Goal: Task Accomplishment & Management: Complete application form

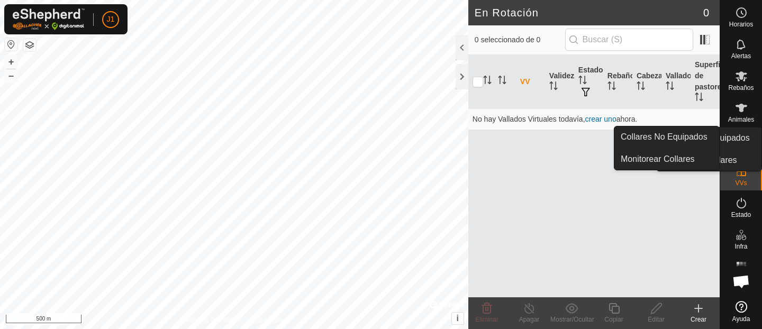
click at [732, 139] on es-neckbands-svg-icon at bounding box center [740, 139] width 19 height 17
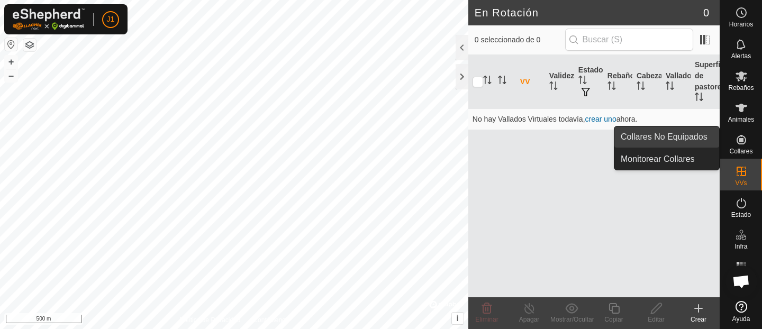
click at [692, 139] on span "Collares No Equipados" at bounding box center [663, 137] width 87 height 13
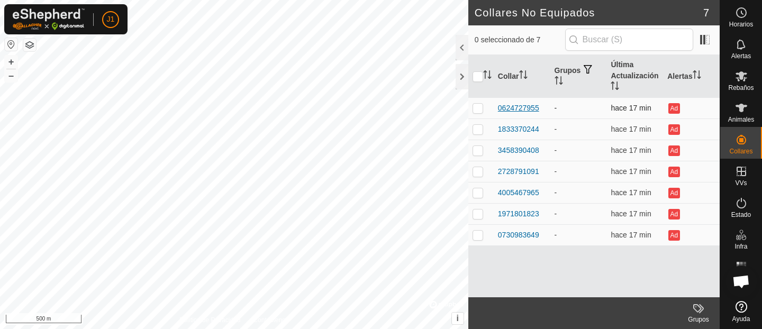
click at [531, 106] on div "0624727955" at bounding box center [518, 108] width 41 height 11
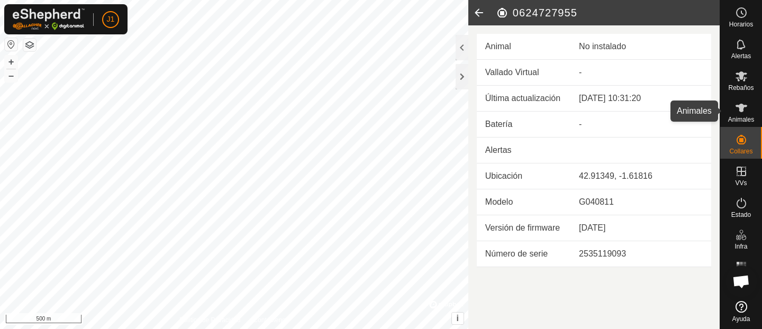
click at [747, 107] on es-animals-svg-icon at bounding box center [740, 107] width 19 height 17
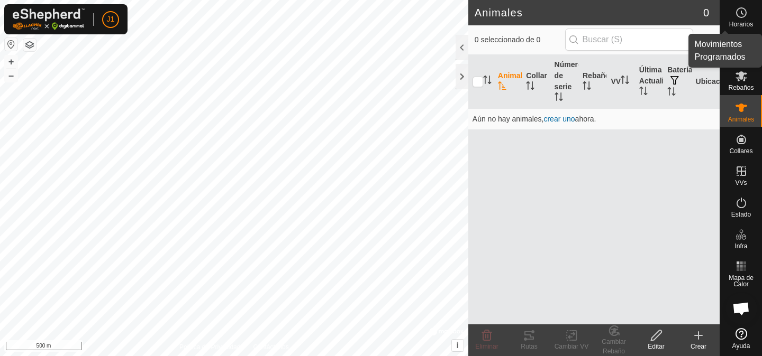
click at [742, 17] on circle at bounding box center [741, 13] width 10 height 10
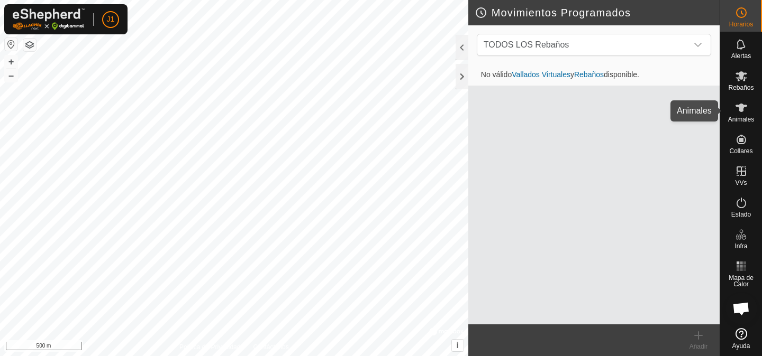
click at [743, 106] on icon at bounding box center [741, 108] width 12 height 8
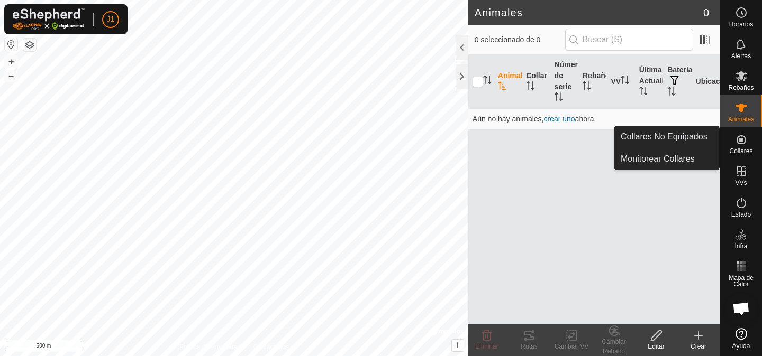
click at [743, 137] on icon at bounding box center [741, 139] width 13 height 13
click at [711, 135] on link "Collares No Equipados" at bounding box center [666, 136] width 105 height 21
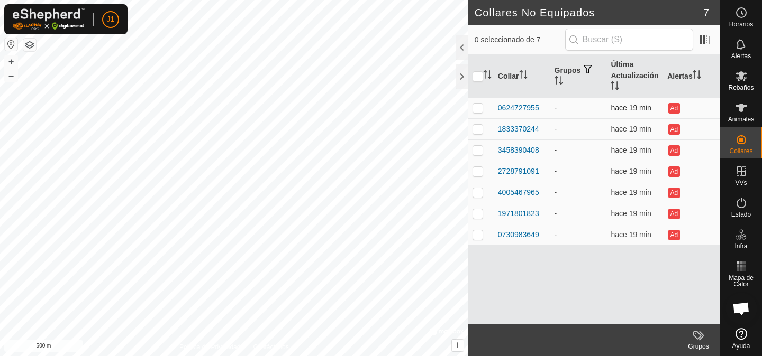
click at [534, 107] on div "0624727955" at bounding box center [518, 108] width 41 height 11
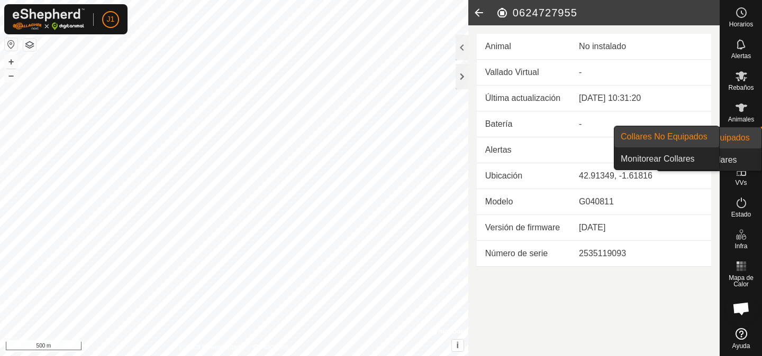
click at [739, 135] on icon at bounding box center [741, 140] width 10 height 10
click at [709, 133] on link "Collares No Equipados" at bounding box center [666, 136] width 105 height 21
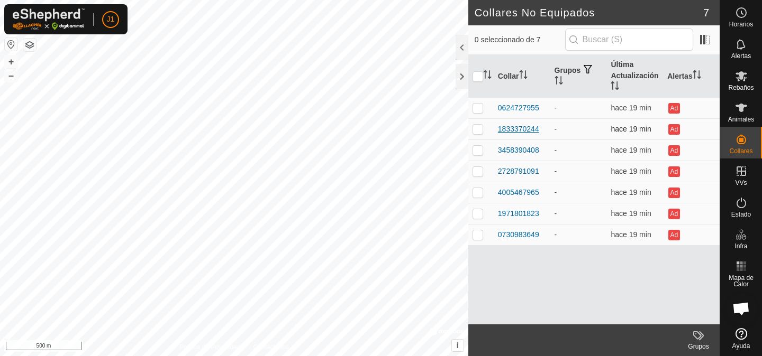
click at [533, 132] on div "1833370244" at bounding box center [518, 129] width 41 height 11
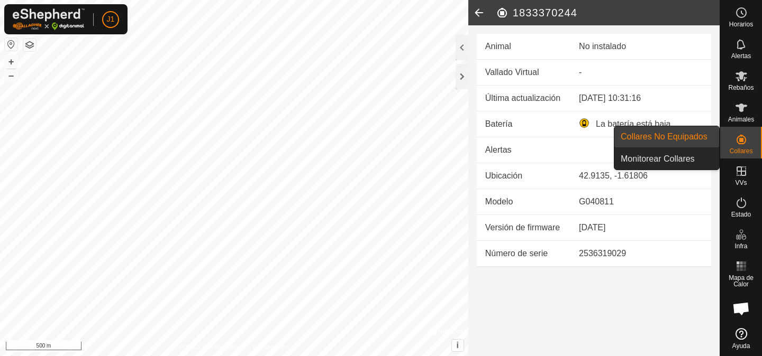
click at [700, 139] on span "Collares No Equipados" at bounding box center [663, 137] width 87 height 13
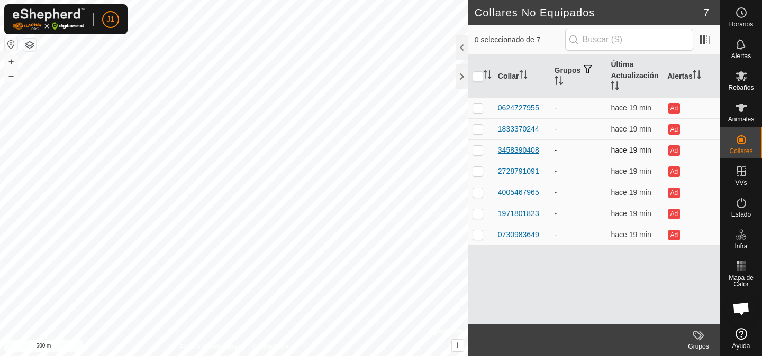
click at [522, 148] on div "3458390408" at bounding box center [518, 150] width 41 height 11
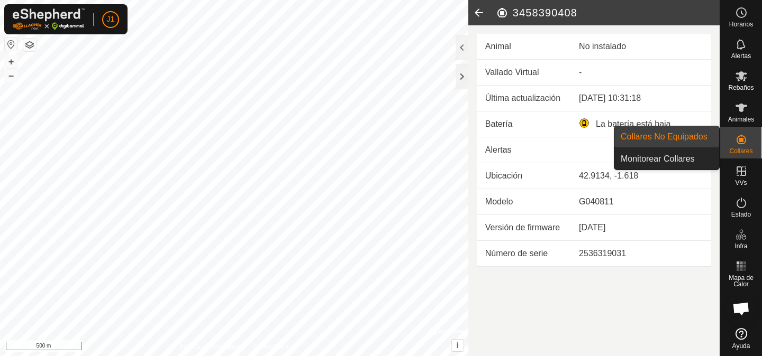
click at [710, 136] on link "Collares No Equipados" at bounding box center [666, 136] width 105 height 21
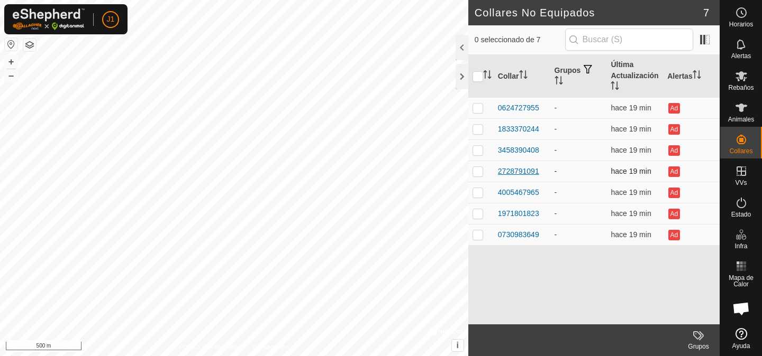
click at [505, 174] on div "2728791091" at bounding box center [518, 171] width 41 height 11
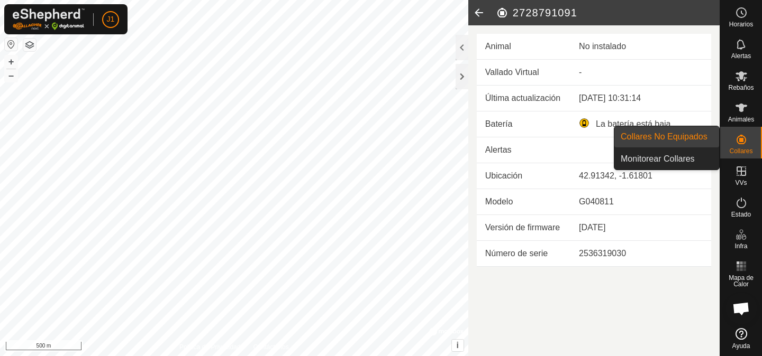
click at [745, 150] on span "Collares" at bounding box center [740, 151] width 23 height 6
click at [707, 145] on link "Collares No Equipados" at bounding box center [666, 136] width 105 height 21
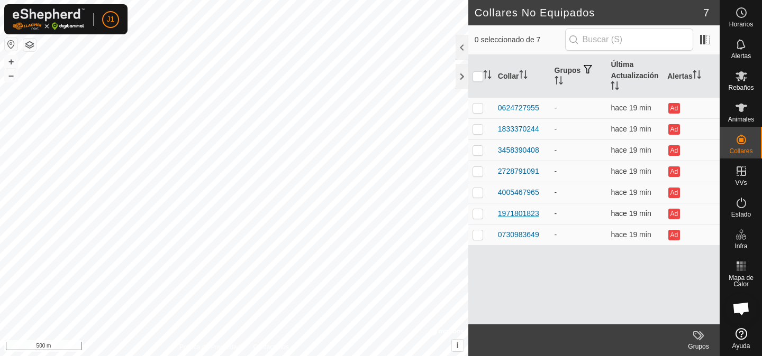
click at [523, 209] on div "1971801823" at bounding box center [518, 213] width 41 height 11
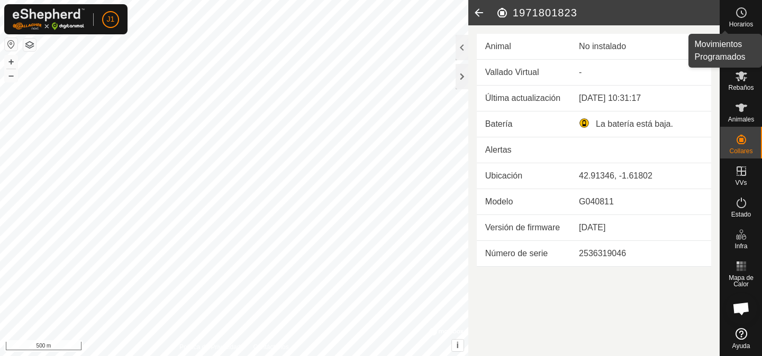
click at [754, 20] on div "Horarios" at bounding box center [741, 16] width 42 height 32
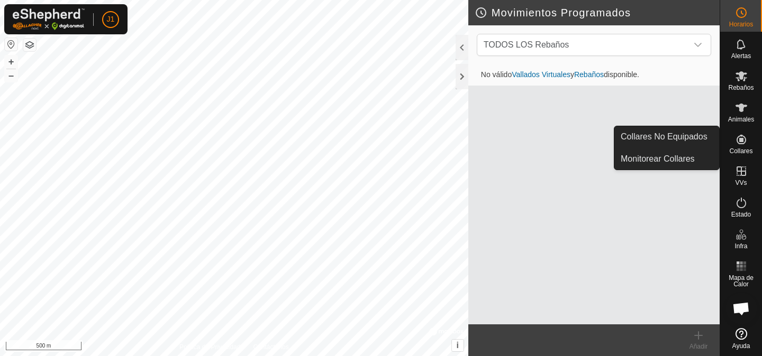
click at [735, 139] on icon at bounding box center [741, 139] width 13 height 13
click at [676, 135] on span "Collares No Equipados" at bounding box center [663, 137] width 87 height 13
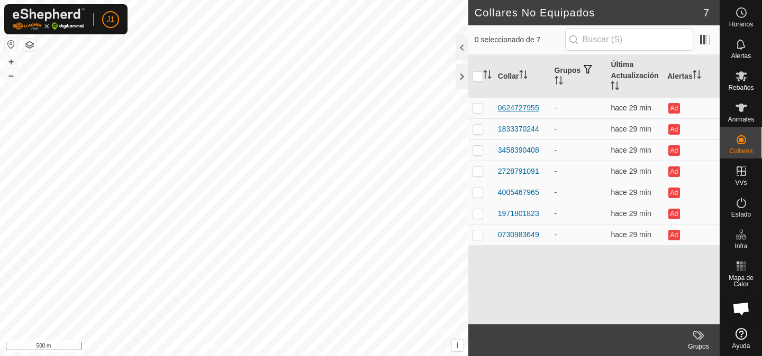
click at [532, 109] on div "0624727955" at bounding box center [518, 108] width 41 height 11
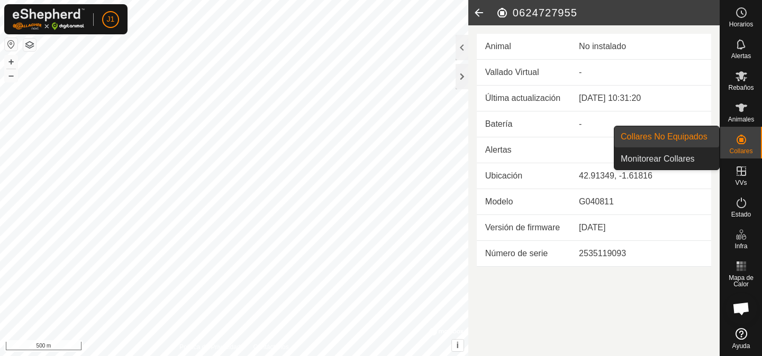
click at [693, 136] on span "Collares No Equipados" at bounding box center [663, 137] width 87 height 13
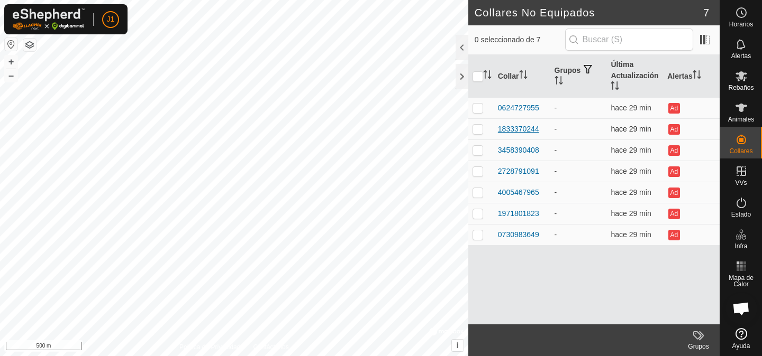
click at [517, 127] on div "1833370244" at bounding box center [518, 129] width 41 height 11
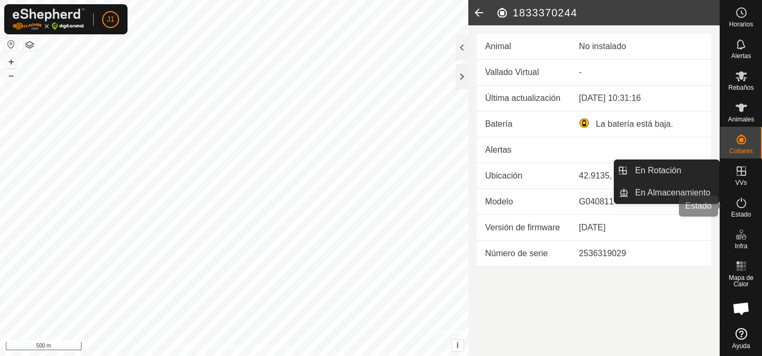
click at [745, 205] on icon at bounding box center [741, 203] width 13 height 13
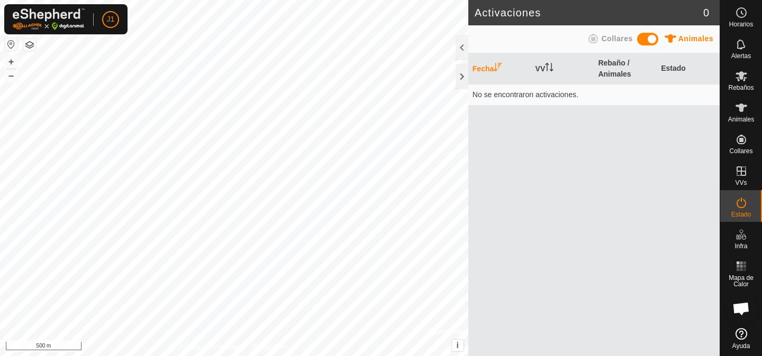
click at [488, 69] on th "Fecha" at bounding box center [499, 68] width 63 height 31
click at [743, 122] on span "Animales" at bounding box center [741, 119] width 26 height 6
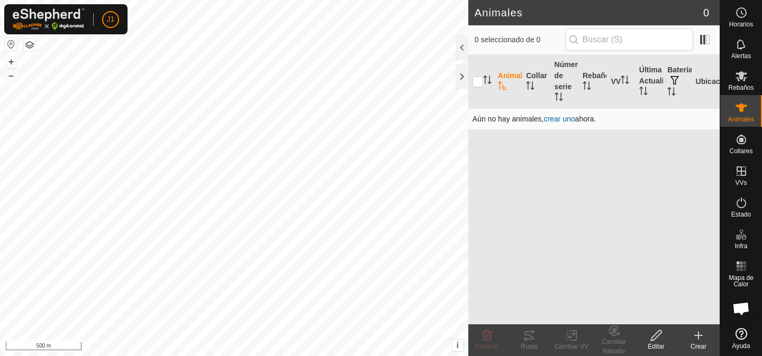
click at [565, 113] on td "Aún no hay animales, crear uno ahora." at bounding box center [593, 118] width 251 height 21
click at [564, 116] on span "crear uno" at bounding box center [558, 119] width 31 height 8
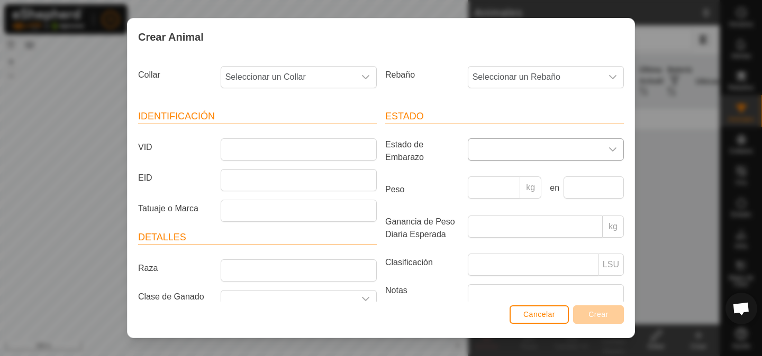
click at [534, 141] on span at bounding box center [535, 149] width 134 height 21
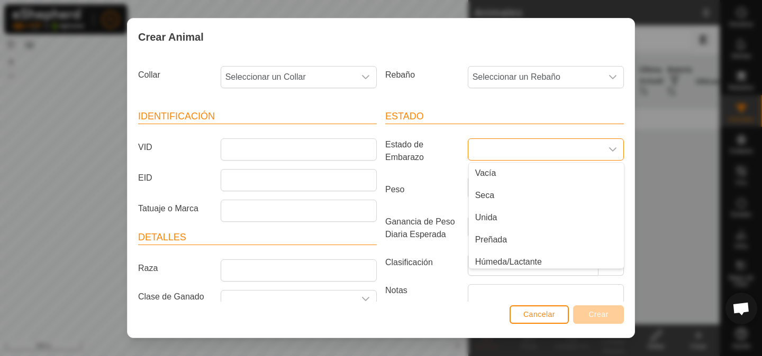
click at [534, 141] on span at bounding box center [535, 149] width 134 height 21
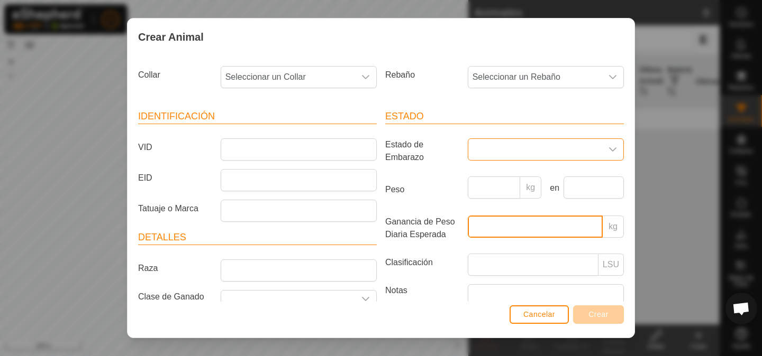
click at [503, 223] on input "Ganancia de Peso Diaria Esperada" at bounding box center [534, 227] width 135 height 22
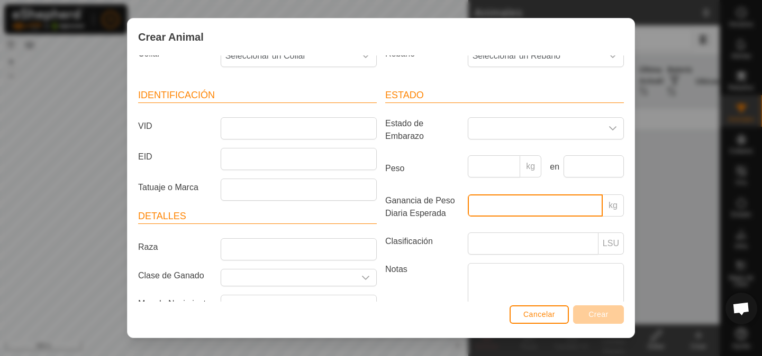
scroll to position [3, 0]
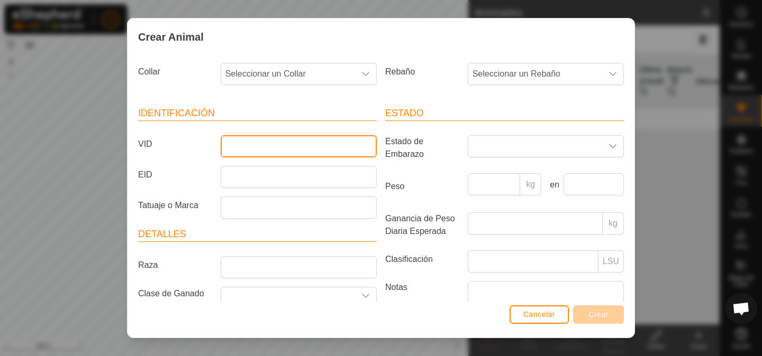
click at [276, 146] on input "VID" at bounding box center [299, 146] width 156 height 22
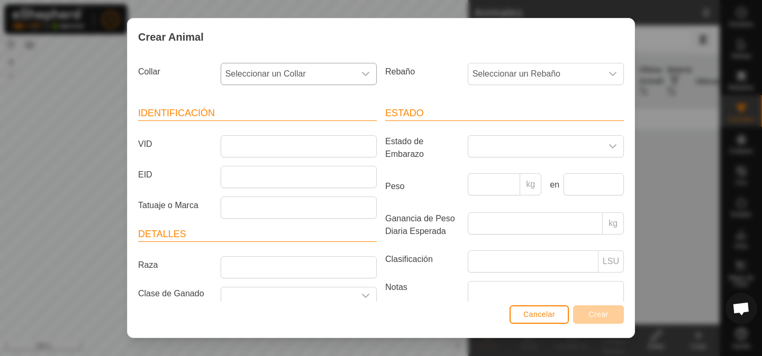
click at [360, 66] on div "dropdown trigger" at bounding box center [365, 73] width 21 height 21
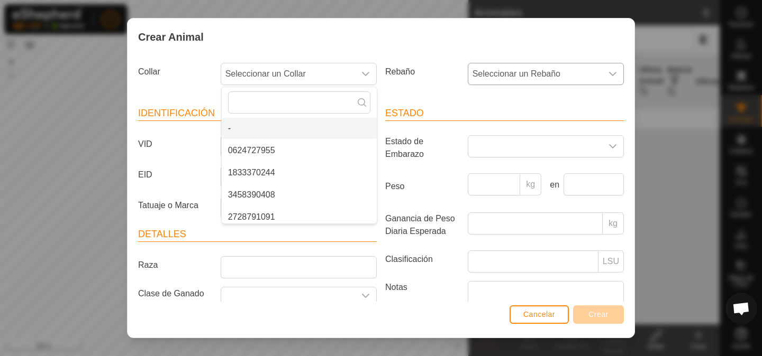
click at [556, 75] on span "Seleccionar un Rebaño" at bounding box center [535, 73] width 134 height 21
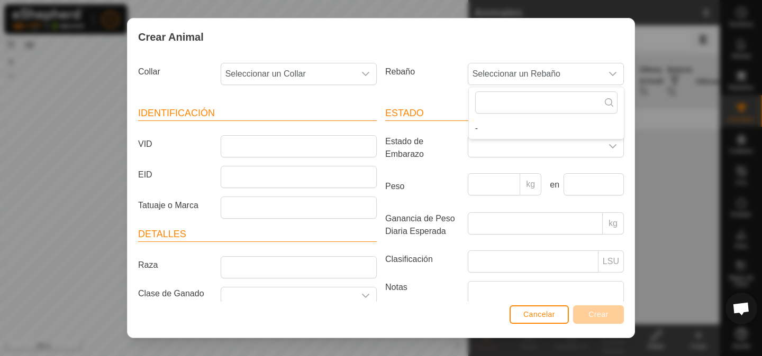
click at [619, 34] on div "Crear Animal" at bounding box center [380, 37] width 507 height 37
click at [540, 317] on span "Cancelar" at bounding box center [539, 314] width 32 height 8
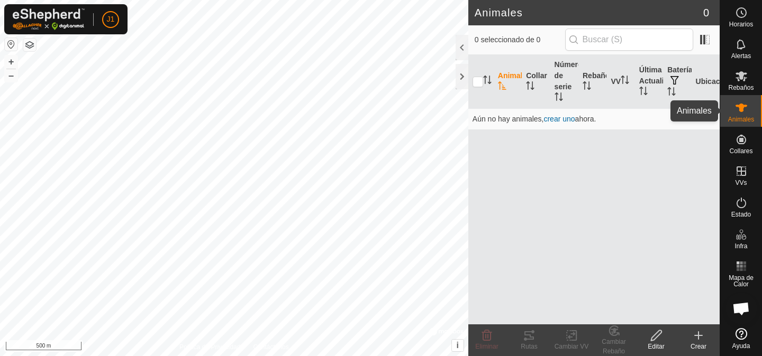
click at [740, 107] on icon at bounding box center [741, 108] width 12 height 8
click at [739, 120] on span "Animales" at bounding box center [741, 119] width 26 height 6
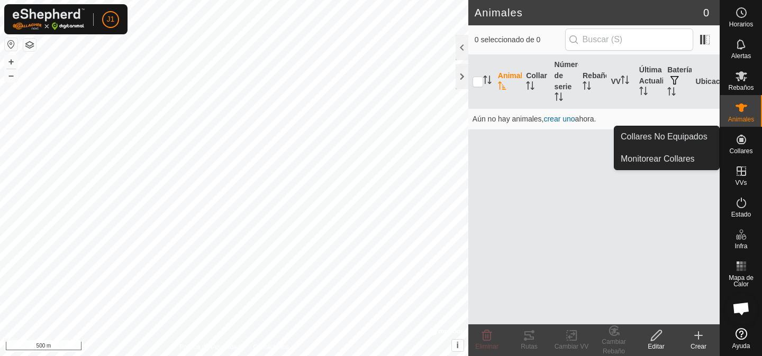
click at [738, 137] on icon at bounding box center [741, 140] width 10 height 10
click at [754, 146] on div "Collares" at bounding box center [741, 143] width 42 height 32
click at [741, 139] on icon at bounding box center [741, 140] width 10 height 10
click at [741, 149] on span "Collares" at bounding box center [740, 151] width 23 height 6
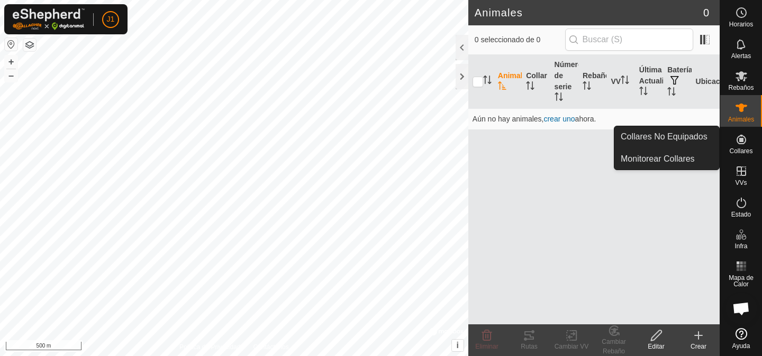
click at [737, 141] on icon at bounding box center [741, 139] width 13 height 13
click at [711, 133] on link "Collares No Equipados" at bounding box center [666, 136] width 105 height 21
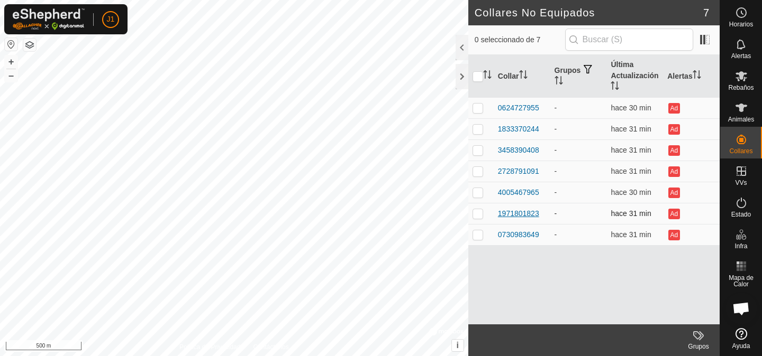
click at [520, 215] on div "1971801823" at bounding box center [518, 213] width 41 height 11
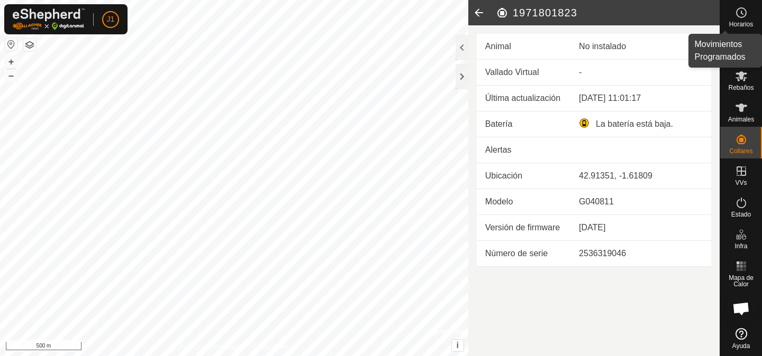
click at [746, 19] on icon at bounding box center [741, 12] width 13 height 13
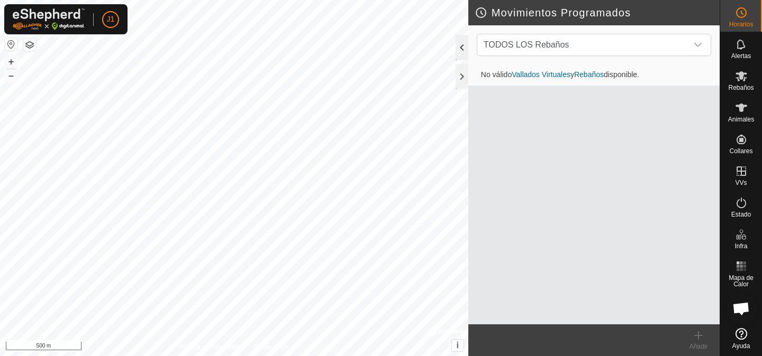
click at [456, 45] on div at bounding box center [461, 47] width 13 height 25
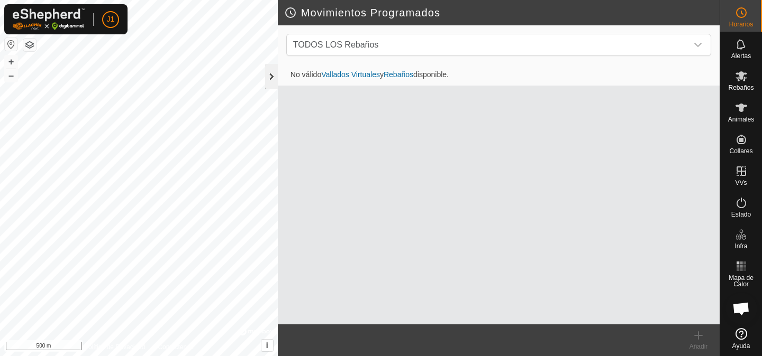
click at [277, 69] on div at bounding box center [271, 76] width 13 height 25
